Goal: Task Accomplishment & Management: Manage account settings

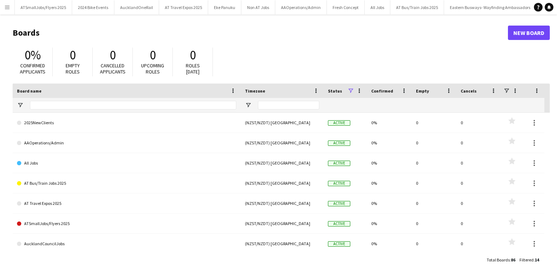
click at [7, 6] on app-icon "Menu" at bounding box center [7, 7] width 6 height 6
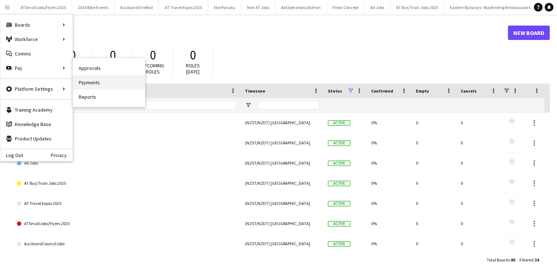
click at [91, 83] on link "Payments" at bounding box center [109, 82] width 72 height 14
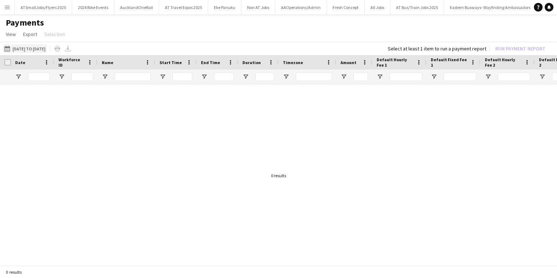
click at [36, 49] on button "15-09-2025 to 21-09-2025 15-09-2025 to 21-09-2025" at bounding box center [25, 48] width 44 height 9
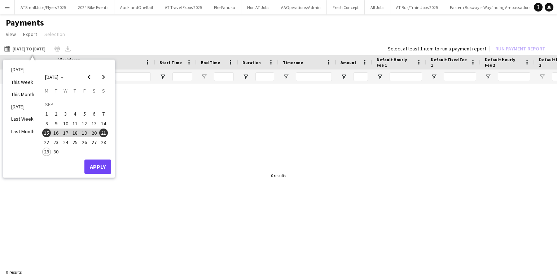
click at [47, 141] on span "22" at bounding box center [46, 142] width 9 height 9
click at [105, 142] on span "28" at bounding box center [103, 142] width 9 height 9
click at [100, 167] on button "Apply" at bounding box center [97, 167] width 27 height 14
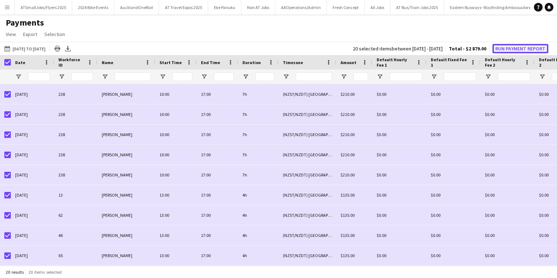
click at [519, 48] on button "Run Payment Report" at bounding box center [520, 48] width 56 height 9
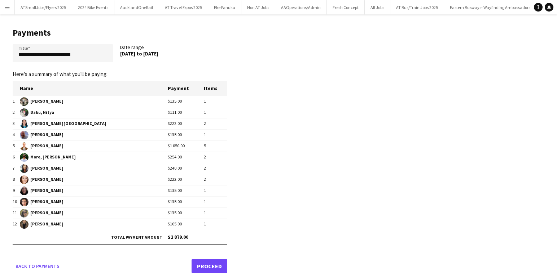
click at [211, 267] on link "Proceed" at bounding box center [210, 266] width 36 height 14
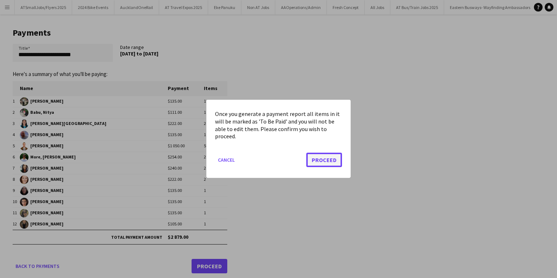
click at [325, 161] on button "Proceed" at bounding box center [324, 160] width 36 height 14
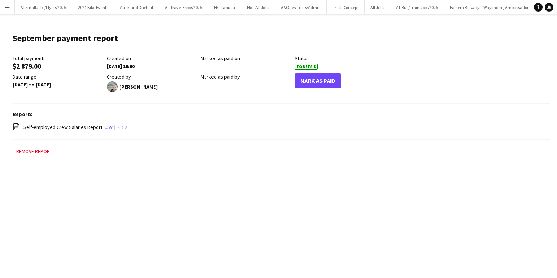
click at [118, 127] on link "xlsx" at bounding box center [122, 127] width 10 height 6
click at [7, 6] on app-icon "Menu" at bounding box center [7, 7] width 6 height 6
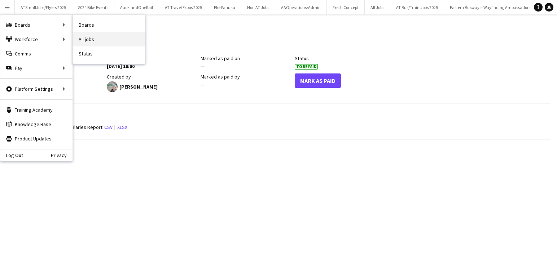
click at [90, 38] on link "All jobs" at bounding box center [109, 39] width 72 height 14
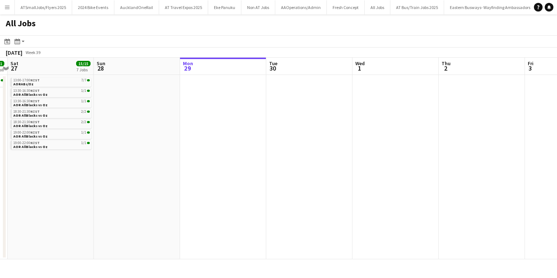
scroll to position [0, 164]
click at [66, 142] on div "19:00-22:00 NZST 1/1" at bounding box center [52, 143] width 76 height 4
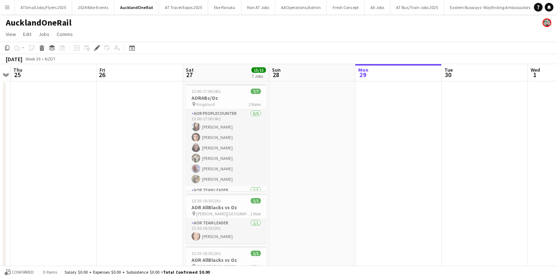
click at [9, 8] on app-icon "Menu" at bounding box center [7, 7] width 6 height 6
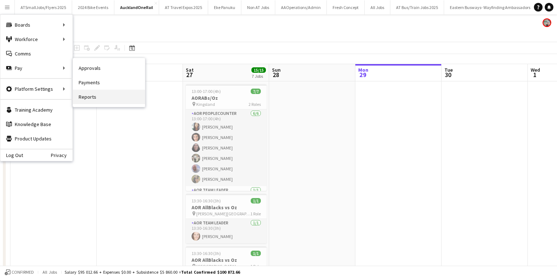
click at [87, 98] on link "Reports" at bounding box center [109, 97] width 72 height 14
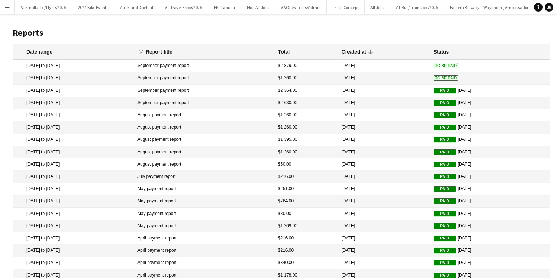
click at [9, 8] on app-icon "Menu" at bounding box center [7, 7] width 6 height 6
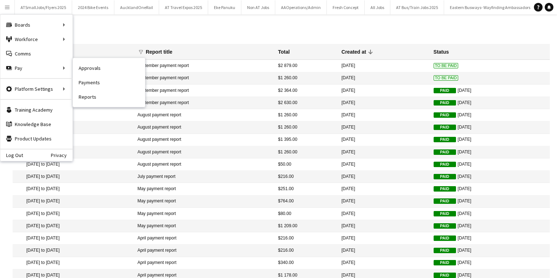
click at [90, 97] on link "Reports" at bounding box center [109, 97] width 72 height 14
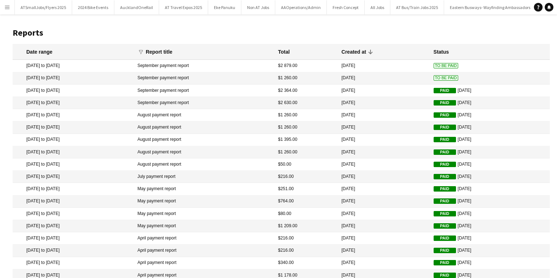
click at [8, 7] on app-icon "Menu" at bounding box center [7, 7] width 6 height 6
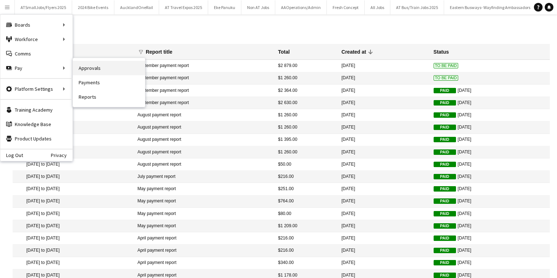
click at [88, 68] on link "Approvals" at bounding box center [109, 68] width 72 height 14
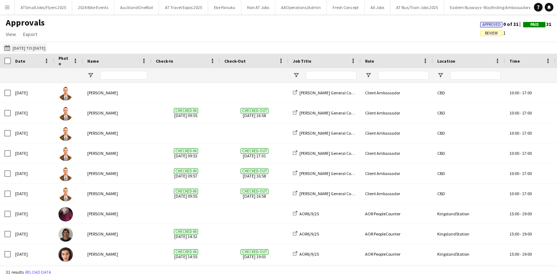
click at [39, 48] on button "[DATE] to [DATE] [DATE] to [DATE]" at bounding box center [25, 48] width 44 height 9
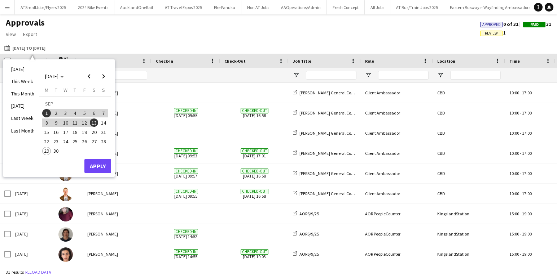
click at [48, 141] on span "22" at bounding box center [46, 141] width 9 height 9
click at [105, 142] on span "28" at bounding box center [103, 141] width 9 height 9
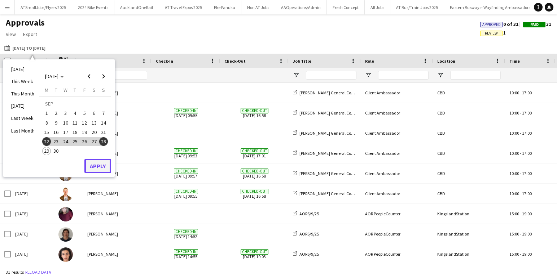
click at [104, 164] on button "Apply" at bounding box center [97, 166] width 27 height 14
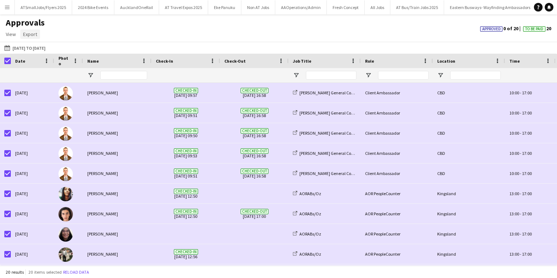
click at [31, 34] on span "Export" at bounding box center [30, 34] width 14 height 6
click at [56, 49] on span "Export as XLSX" at bounding box center [41, 50] width 31 height 6
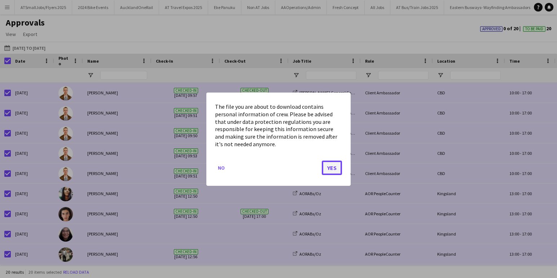
click at [335, 167] on button "Yes" at bounding box center [332, 168] width 20 height 14
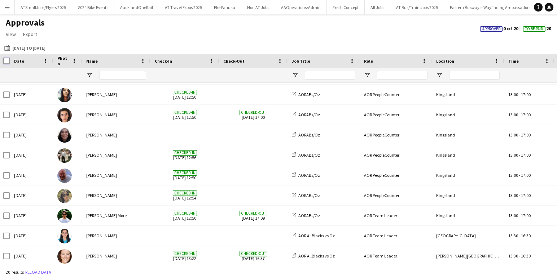
scroll to position [221, 0]
